Goal: Share content

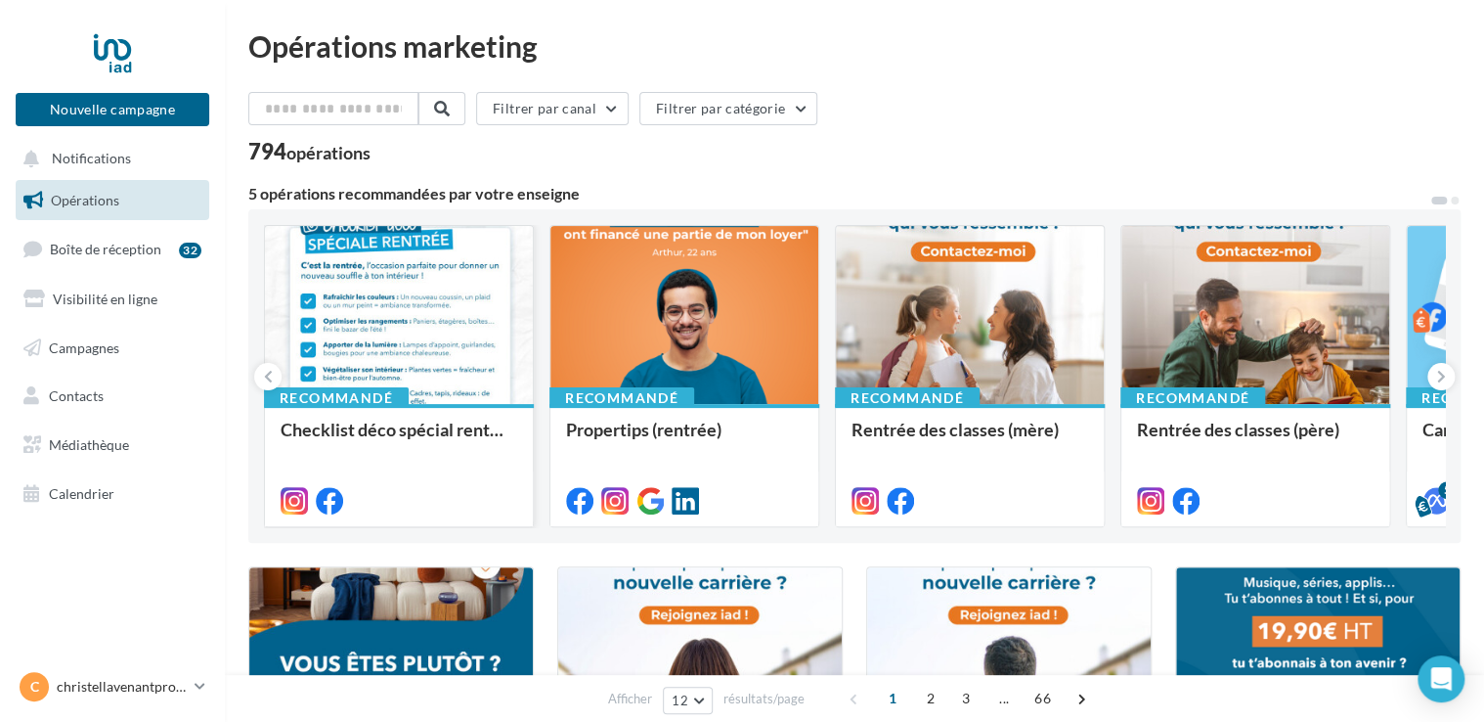
click at [432, 327] on div at bounding box center [399, 316] width 268 height 180
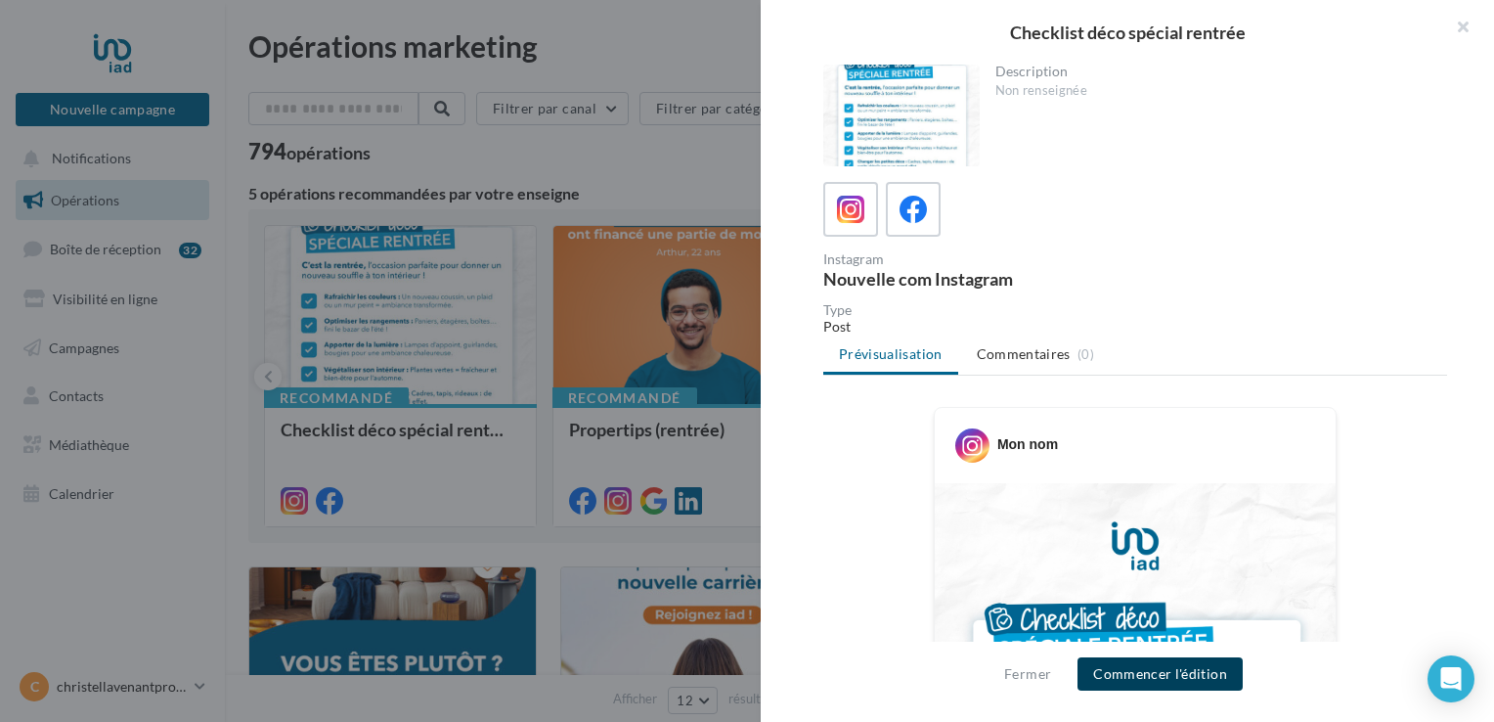
click at [1140, 671] on button "Commencer l'édition" at bounding box center [1159, 673] width 165 height 33
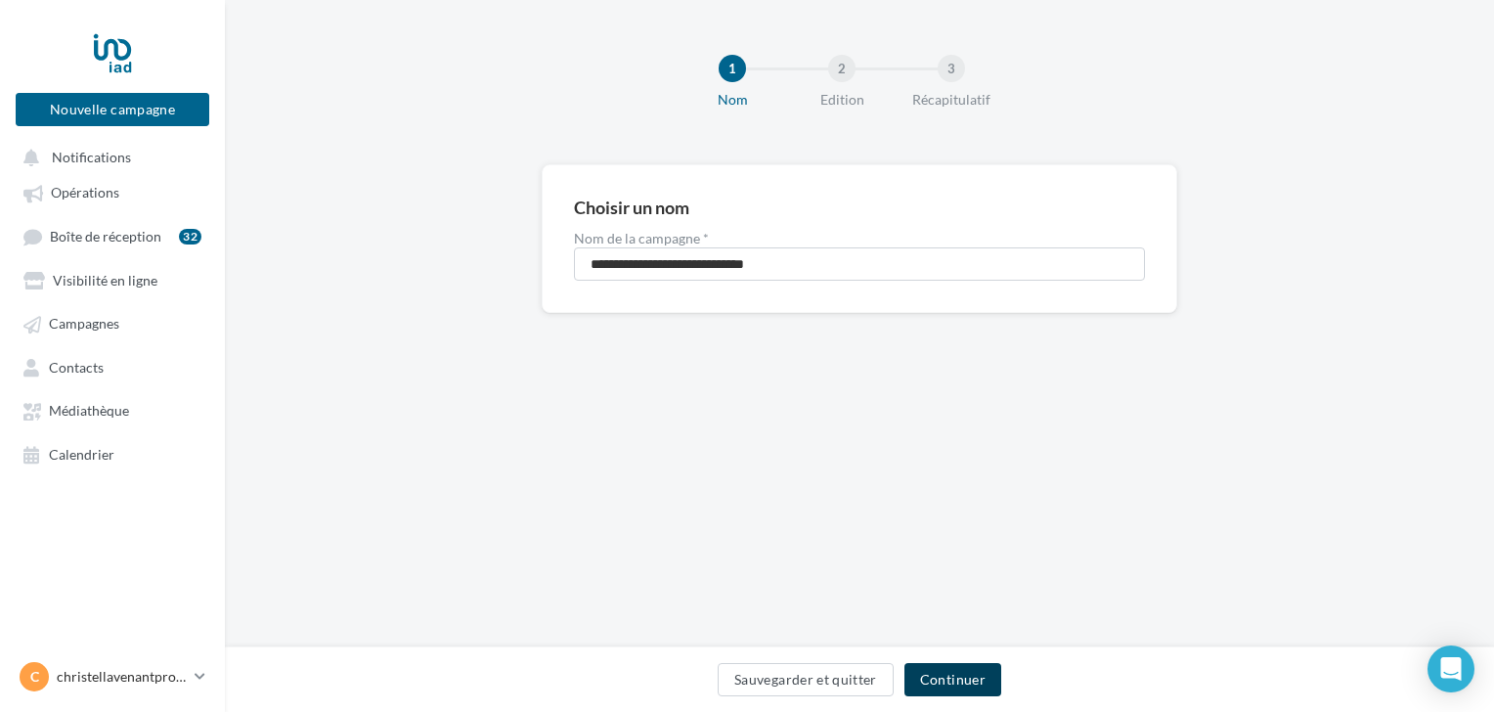
click at [988, 678] on button "Continuer" at bounding box center [952, 679] width 97 height 33
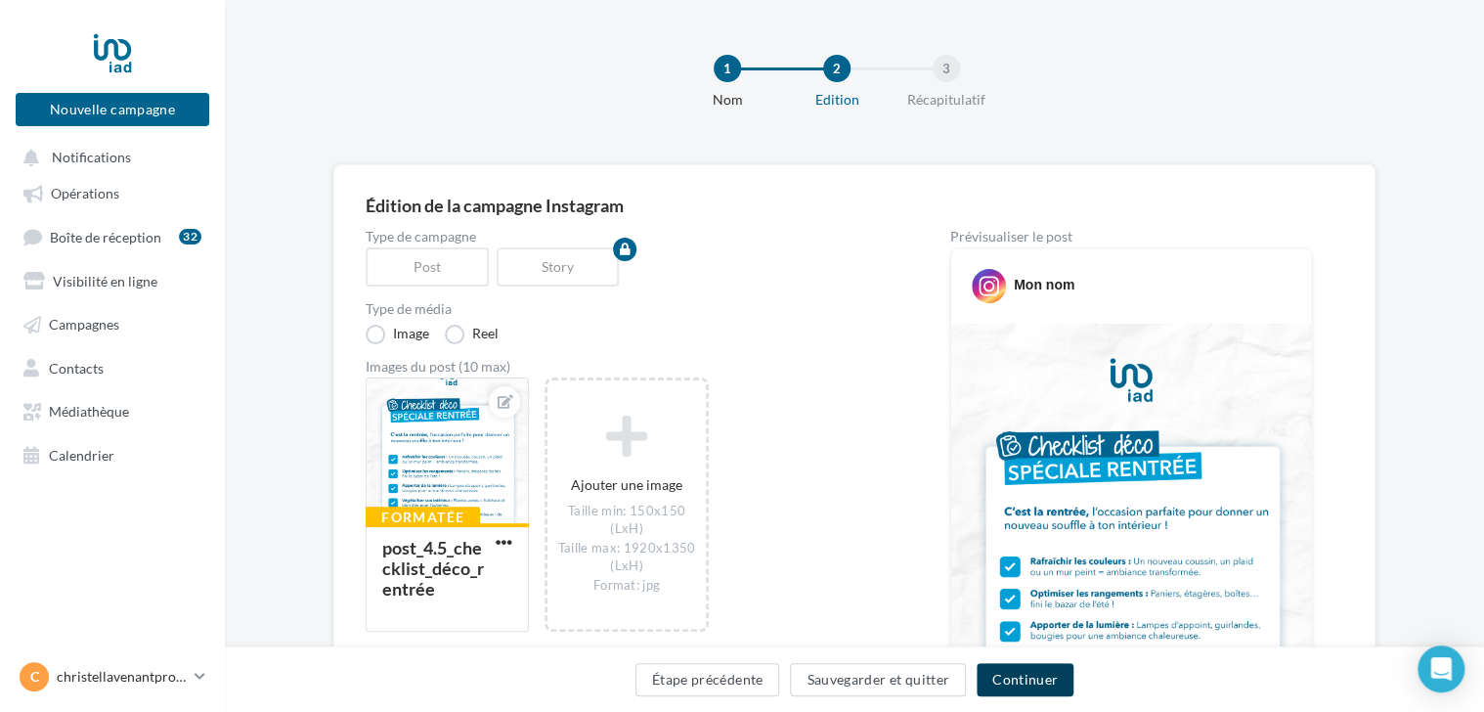
click at [988, 678] on button "Continuer" at bounding box center [1025, 679] width 97 height 33
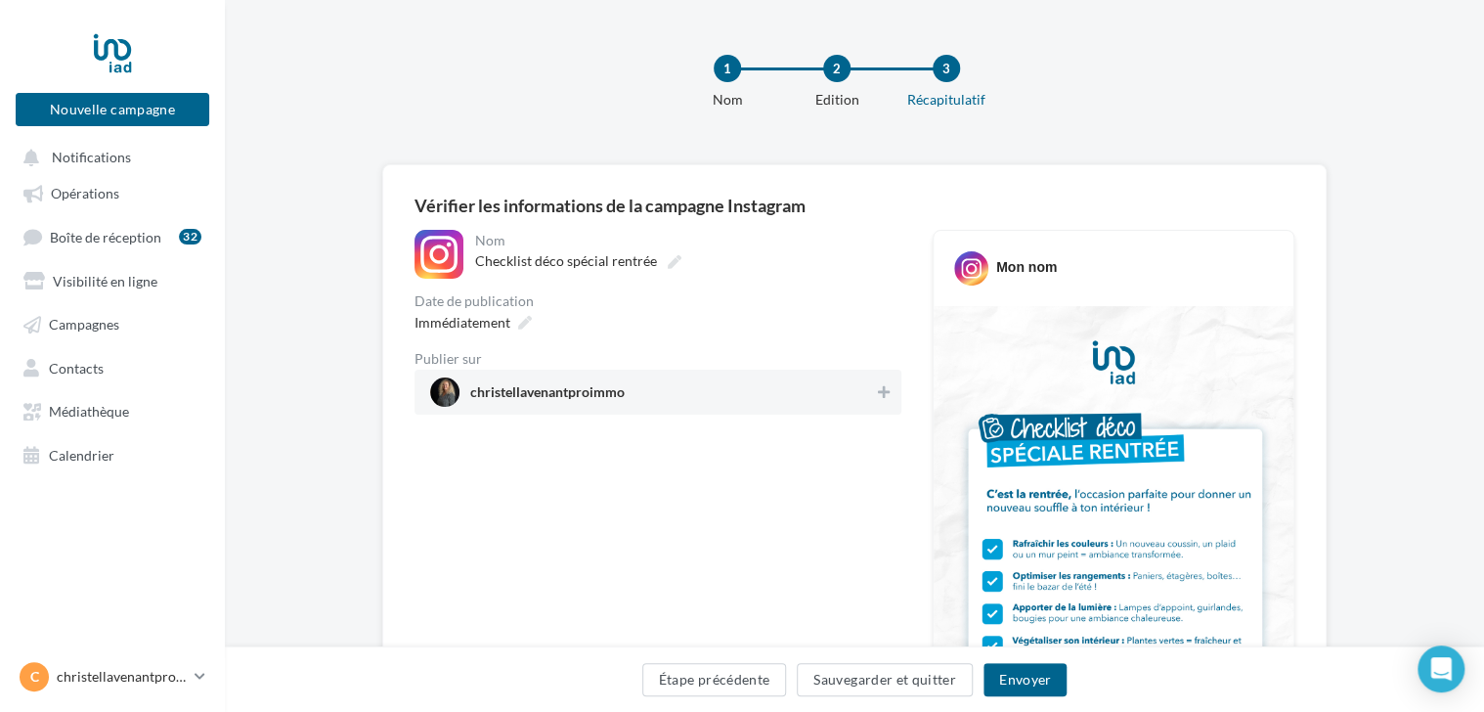
click at [613, 405] on span "christellavenantproimmo" at bounding box center [547, 396] width 154 height 22
click at [997, 671] on button "Envoyer" at bounding box center [1025, 679] width 83 height 33
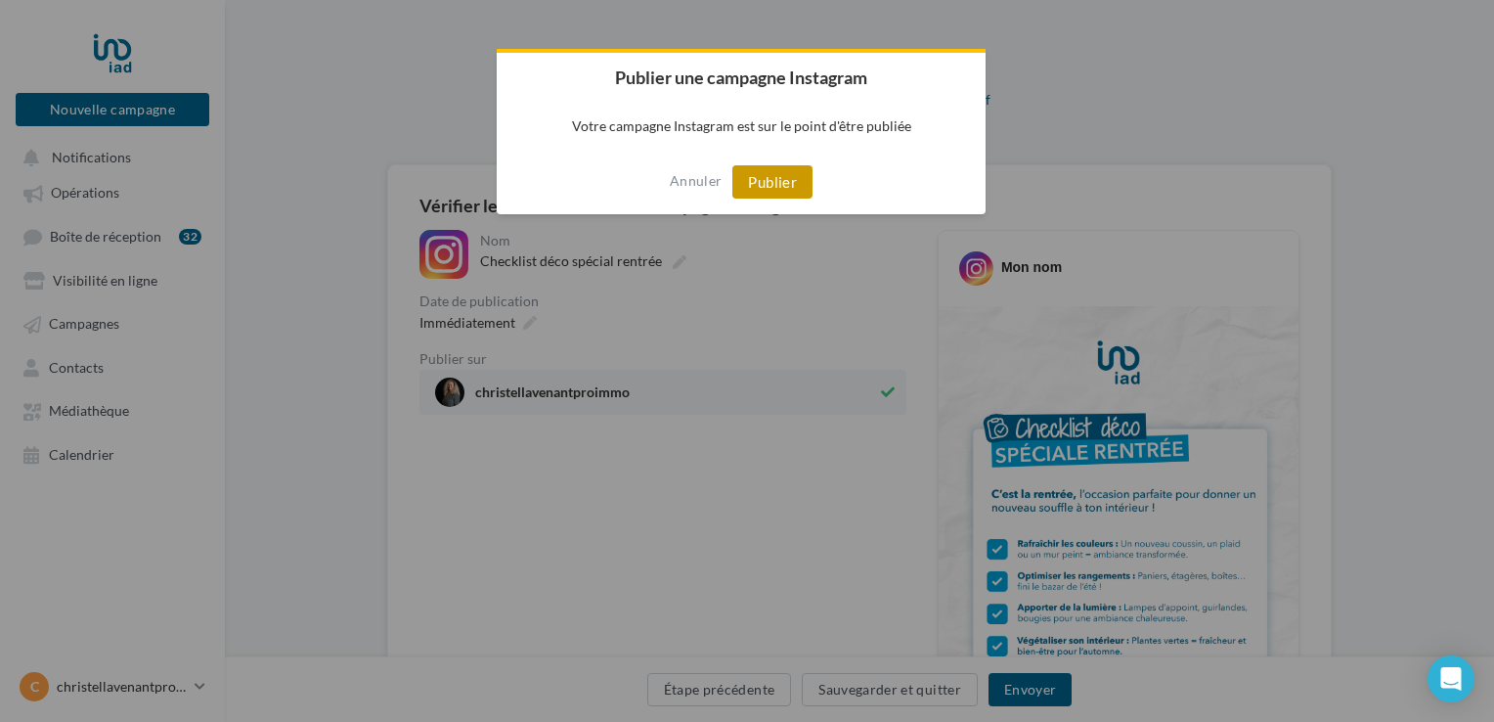
click at [773, 191] on button "Publier" at bounding box center [772, 181] width 80 height 33
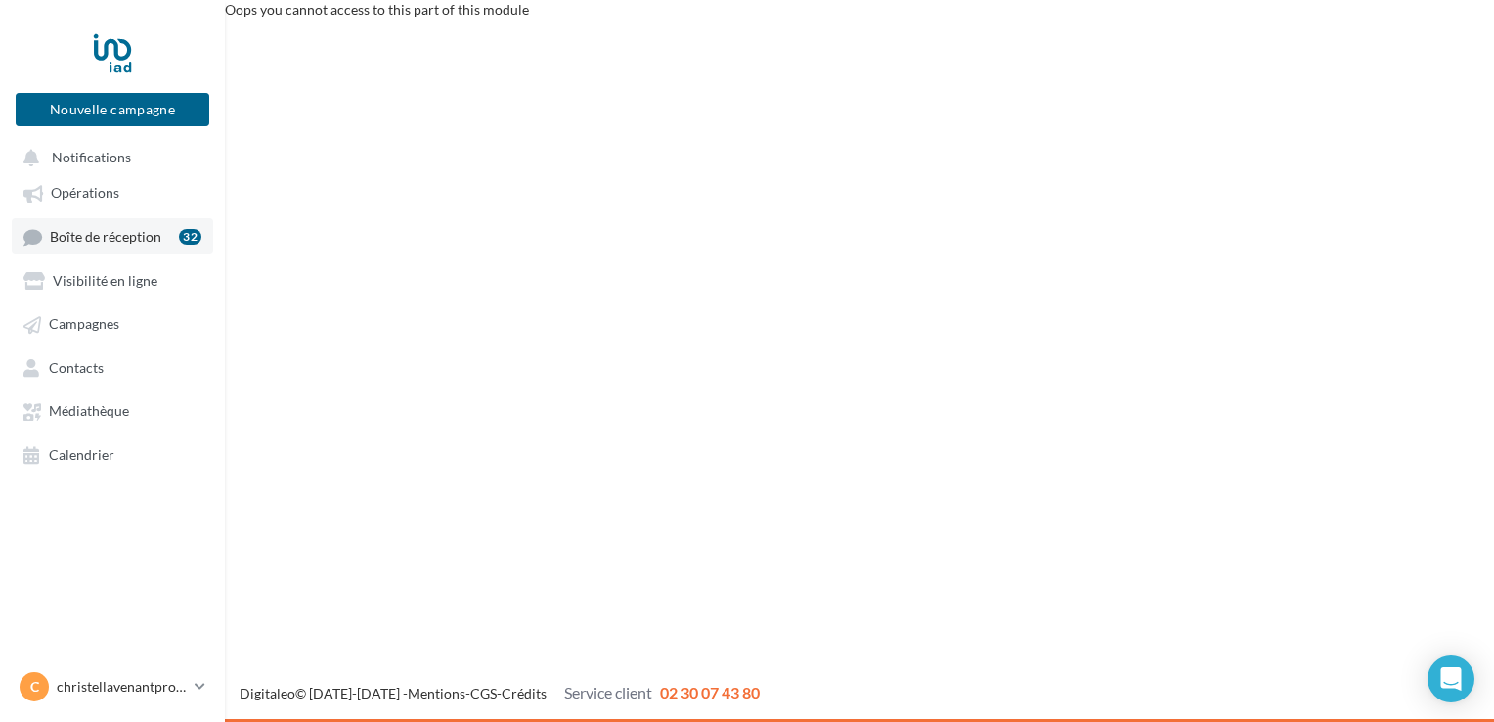
click at [73, 243] on span "Boîte de réception" at bounding box center [105, 236] width 111 height 17
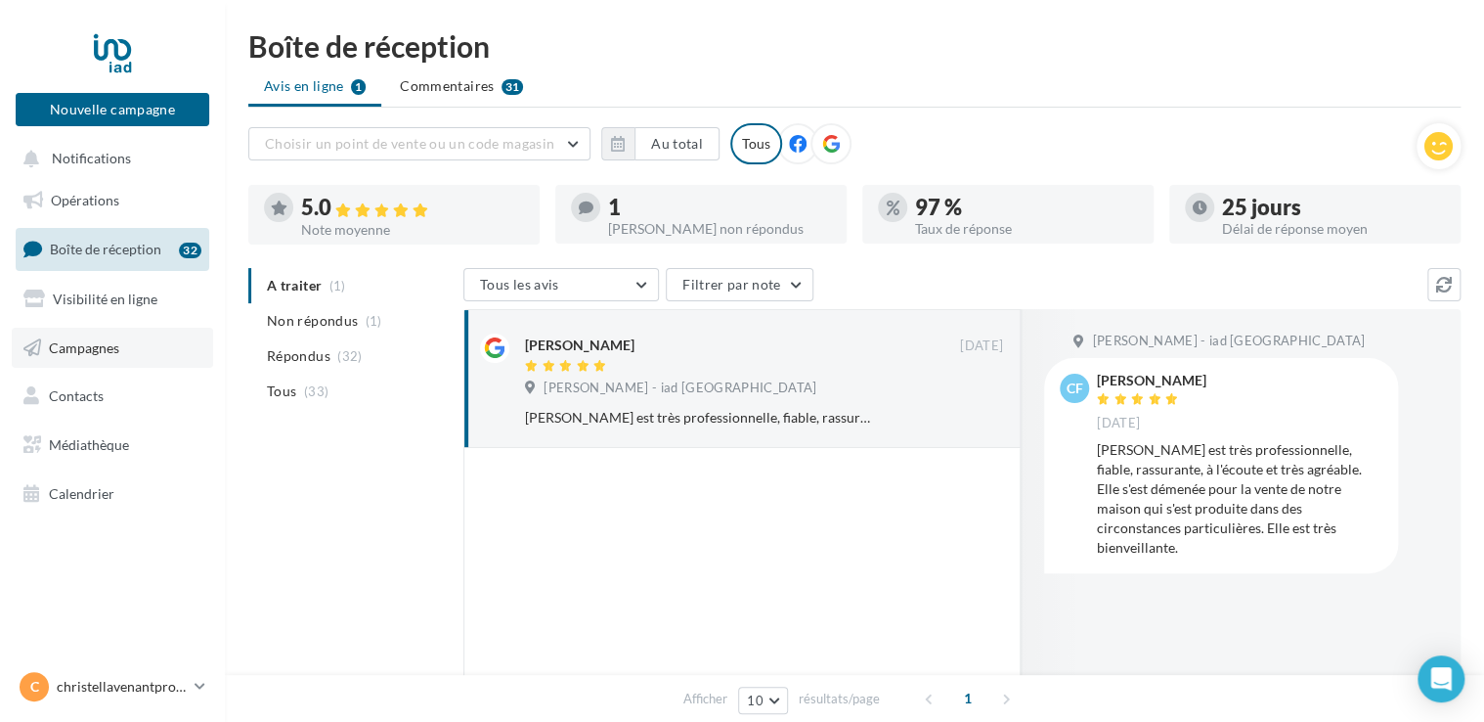
click at [88, 346] on span "Campagnes" at bounding box center [84, 346] width 70 height 17
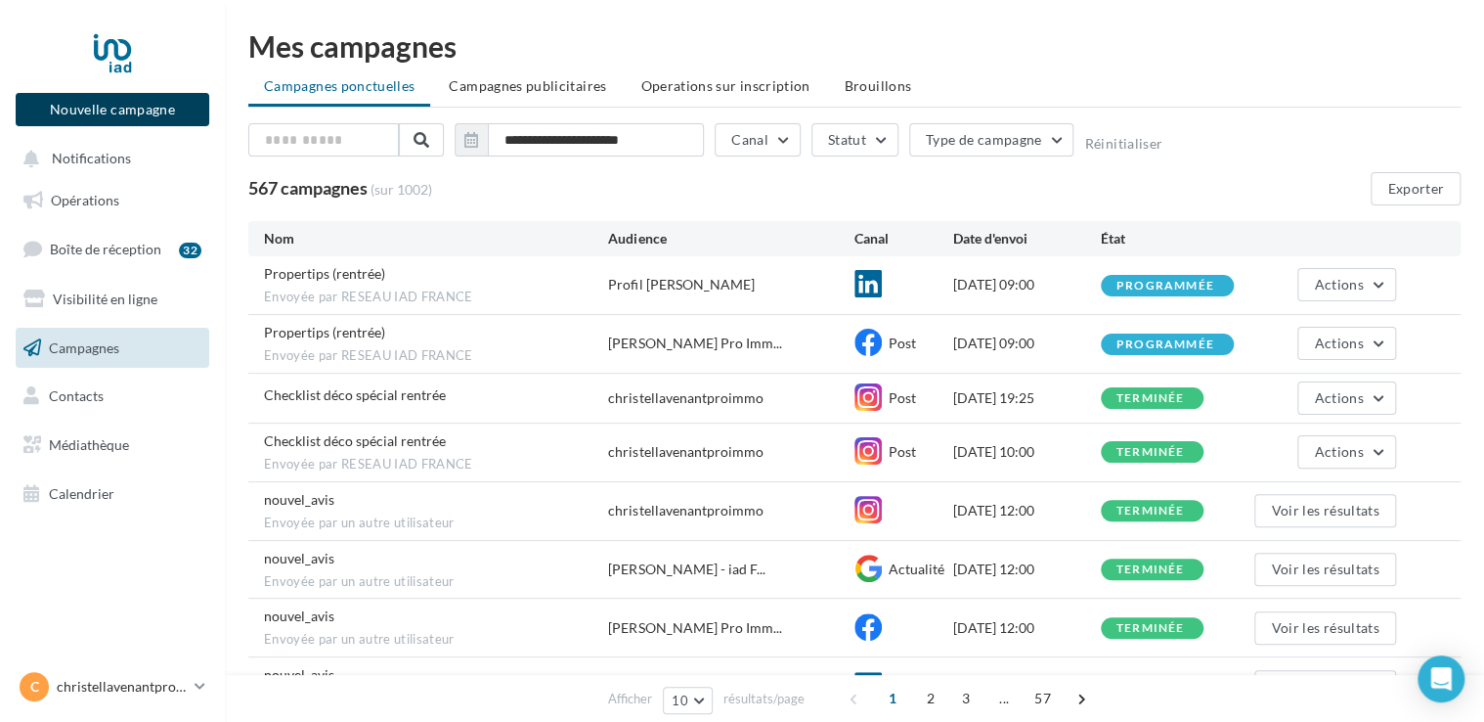
click at [92, 104] on button "Nouvelle campagne" at bounding box center [113, 109] width 194 height 33
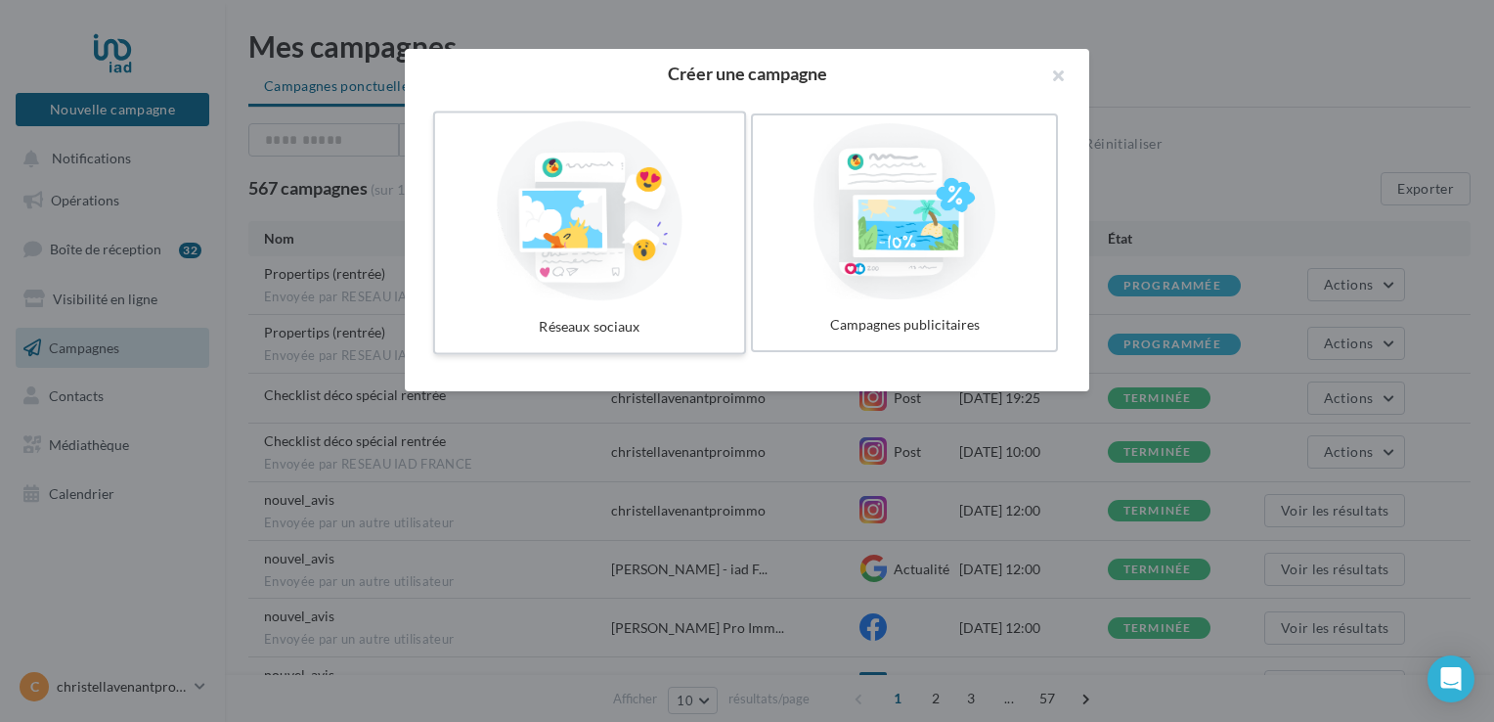
click at [568, 222] on div at bounding box center [589, 211] width 293 height 180
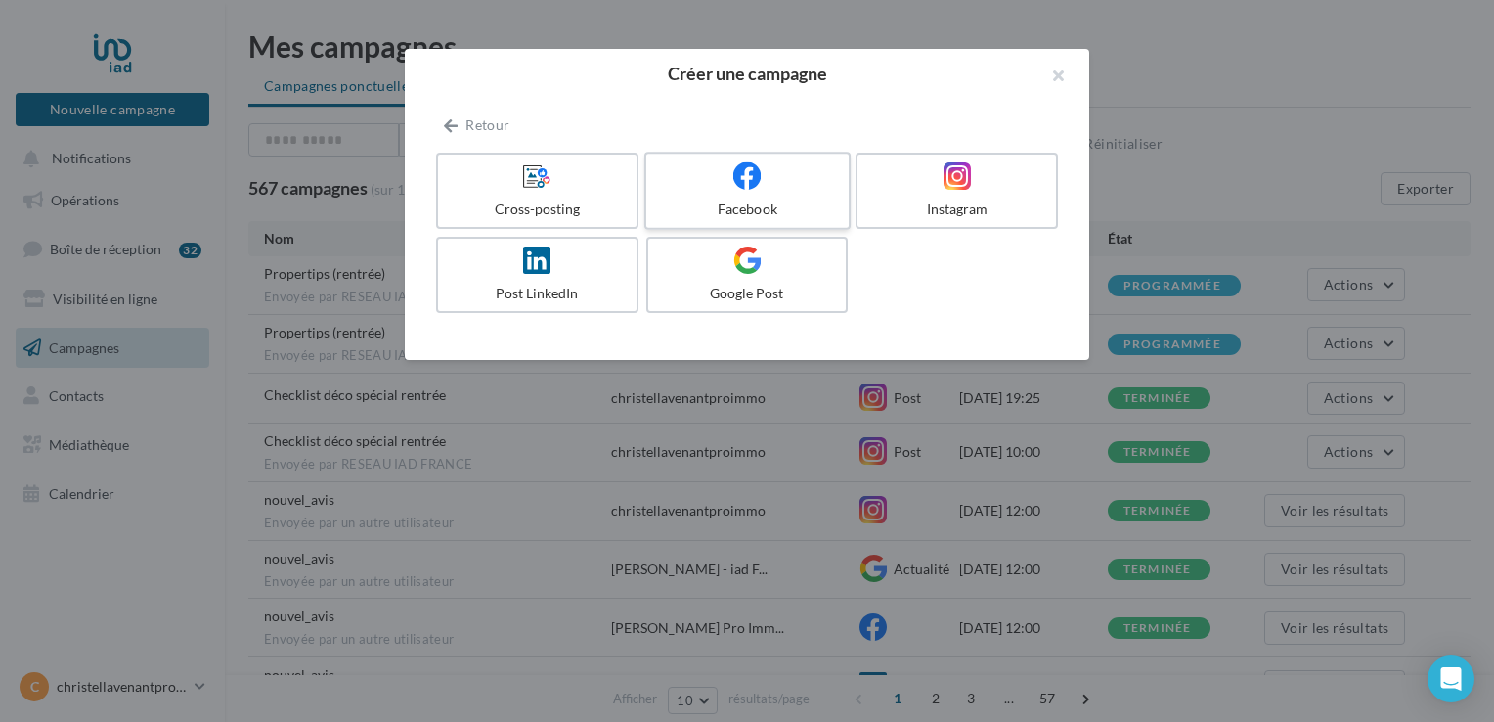
click at [757, 172] on icon at bounding box center [747, 175] width 28 height 28
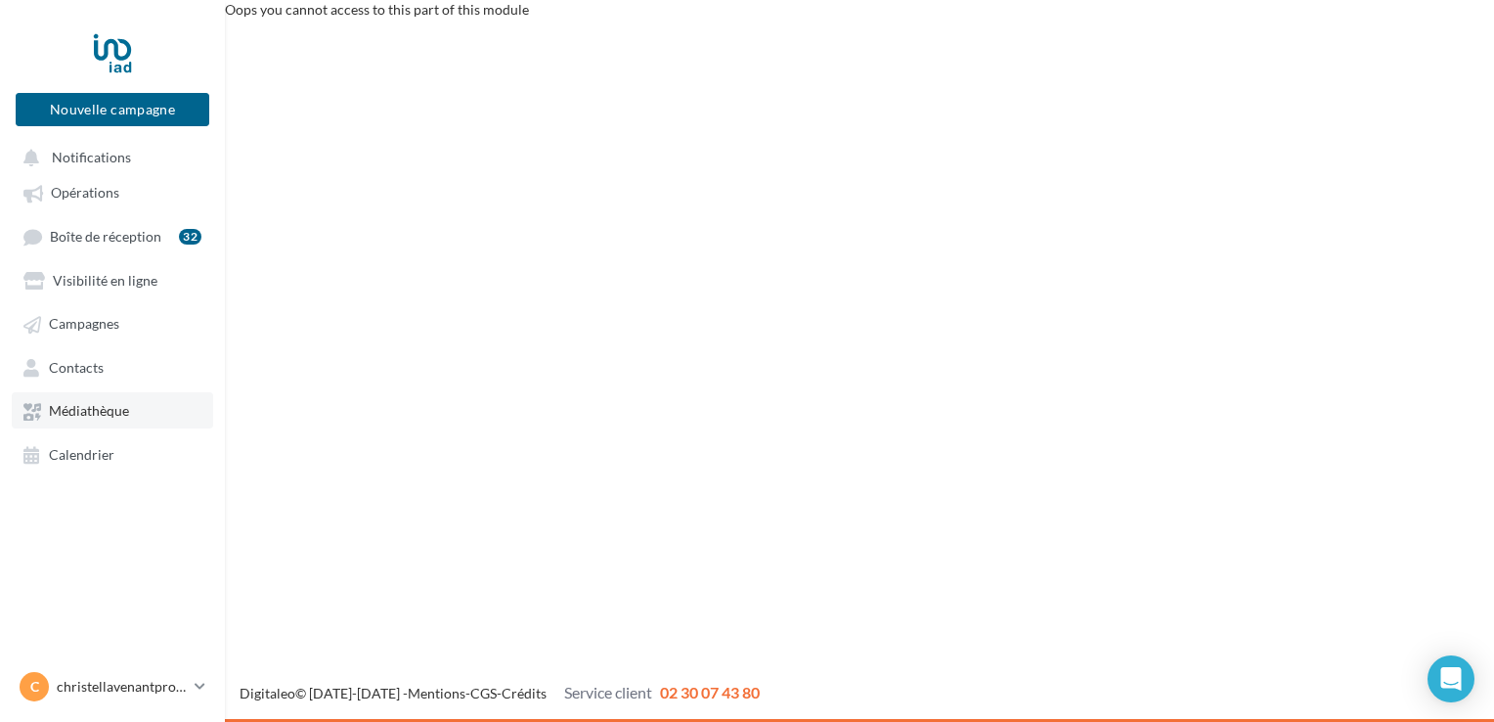
click at [60, 416] on span "Médiathèque" at bounding box center [89, 411] width 80 height 17
